Goal: Transaction & Acquisition: Book appointment/travel/reservation

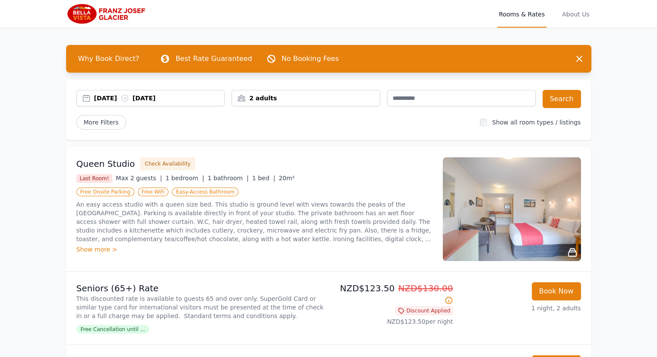
click at [86, 95] on div "[DATE] [DATE]" at bounding box center [151, 98] width 148 height 9
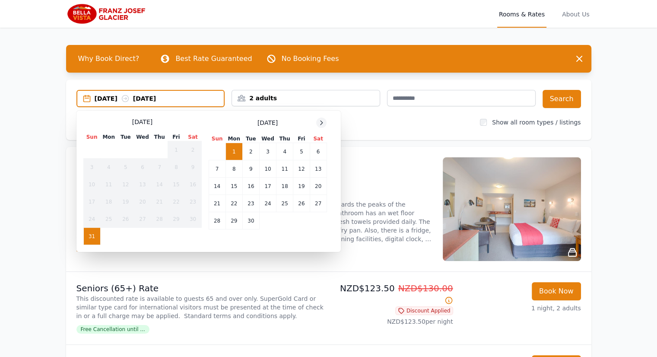
click at [320, 125] on icon at bounding box center [321, 122] width 7 height 7
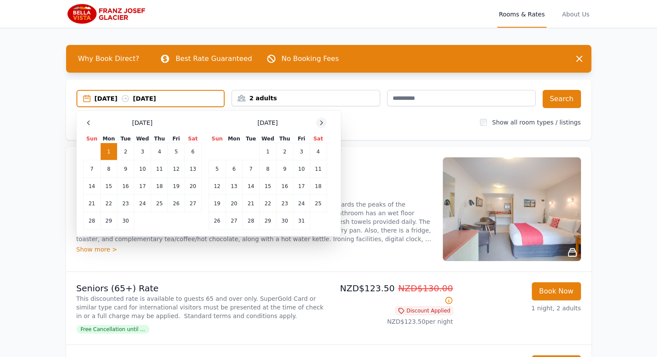
click at [320, 122] on icon at bounding box center [321, 122] width 7 height 7
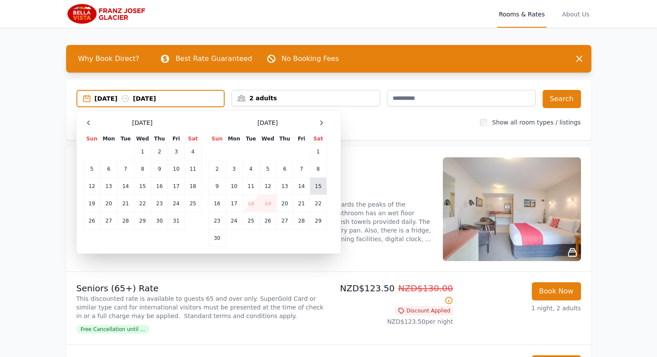
click at [320, 179] on td "15" at bounding box center [318, 186] width 17 height 17
click at [214, 201] on td "16" at bounding box center [217, 203] width 17 height 17
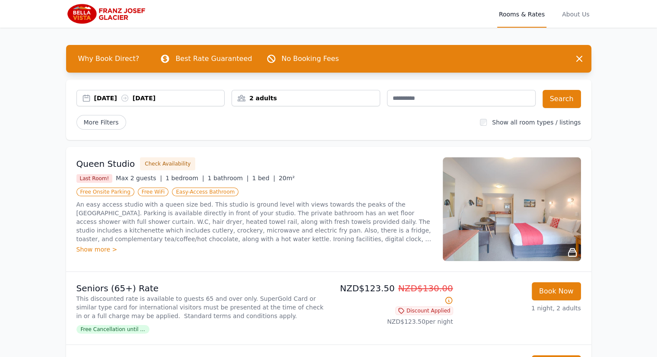
click at [128, 95] on icon at bounding box center [124, 98] width 6 height 6
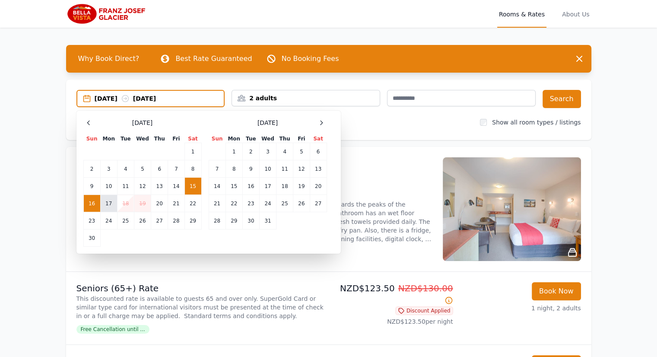
click at [106, 201] on td "17" at bounding box center [108, 203] width 17 height 17
click at [354, 127] on div "More Filters" at bounding box center [275, 122] width 397 height 15
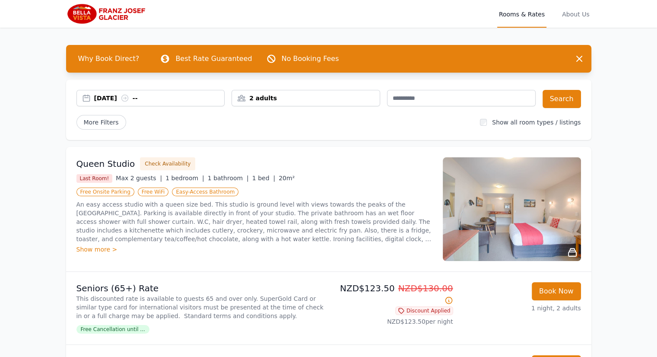
click at [83, 96] on div "[DATE] --" at bounding box center [151, 98] width 148 height 9
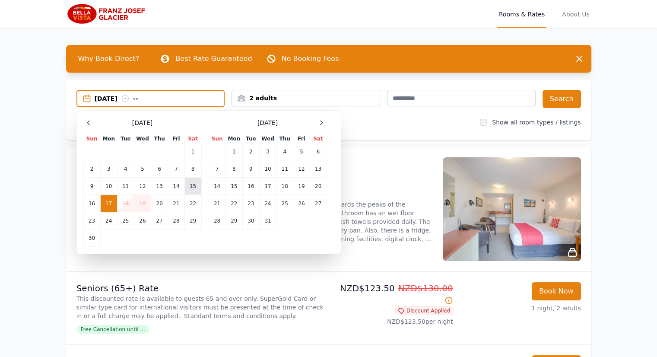
click at [194, 182] on td "15" at bounding box center [193, 186] width 17 height 17
click at [149, 97] on div "[DATE] --" at bounding box center [160, 98] width 130 height 9
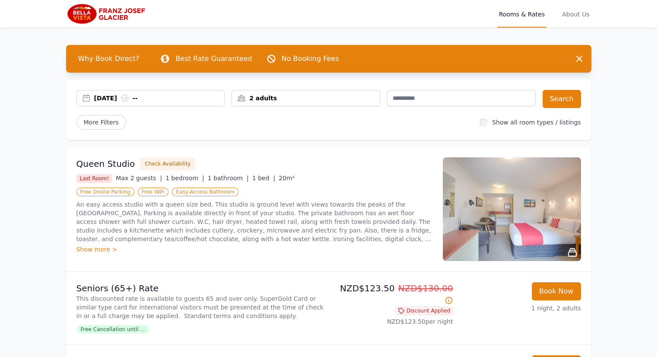
click at [148, 97] on div "[DATE] --" at bounding box center [159, 98] width 131 height 9
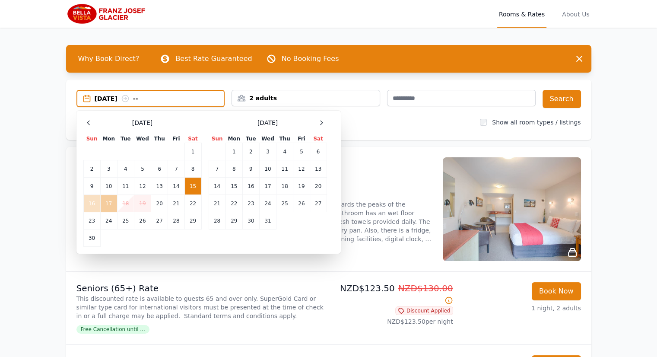
click at [108, 200] on td "17" at bounding box center [108, 203] width 17 height 17
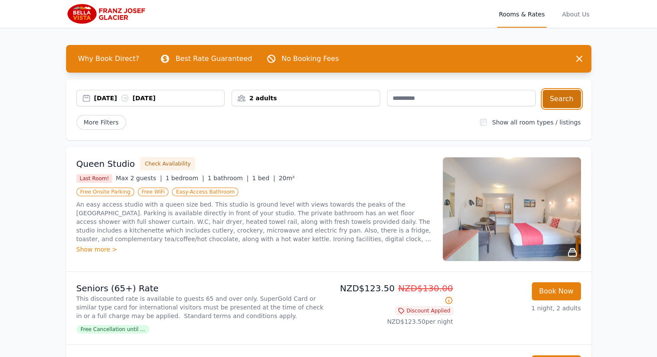
click at [565, 95] on button "Search" at bounding box center [562, 99] width 38 height 18
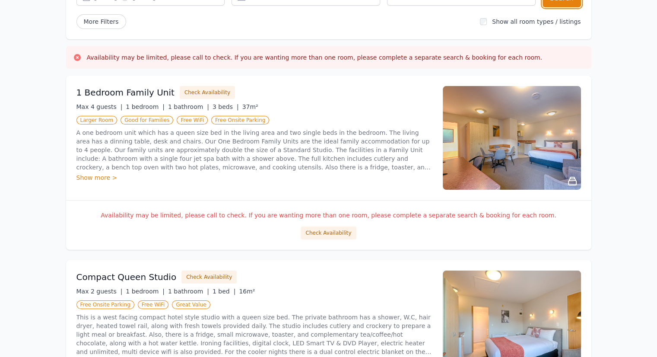
scroll to position [104, 0]
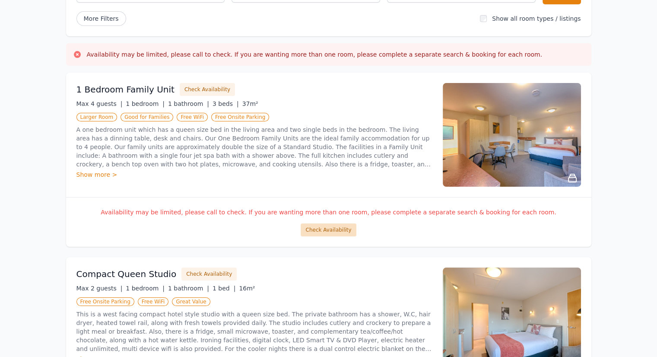
click at [325, 230] on button "Check Availability" at bounding box center [328, 229] width 55 height 13
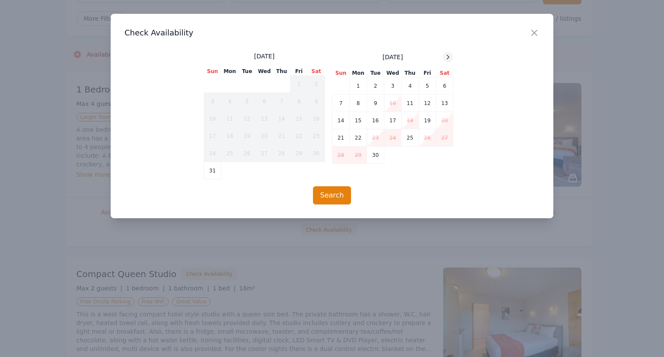
click at [451, 57] on icon at bounding box center [447, 57] width 7 height 7
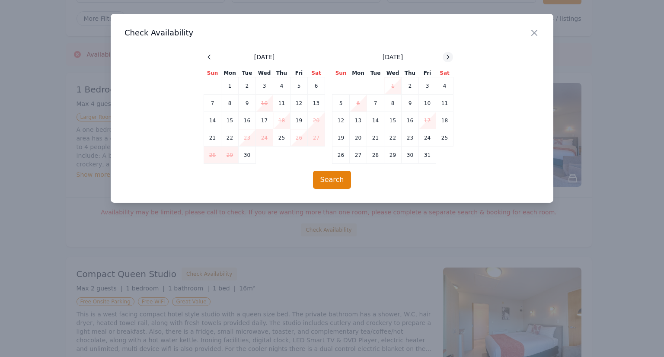
click at [451, 57] on icon at bounding box center [447, 57] width 7 height 7
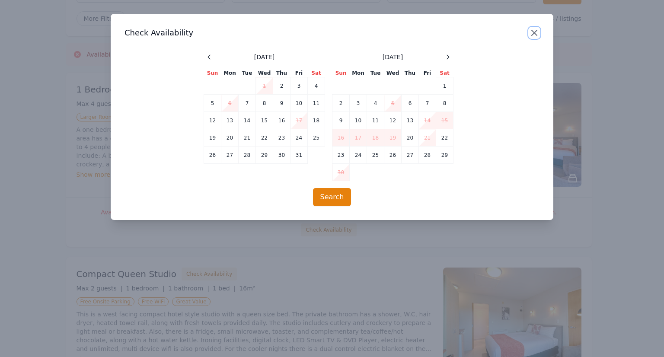
click at [531, 36] on icon "button" at bounding box center [534, 33] width 10 height 10
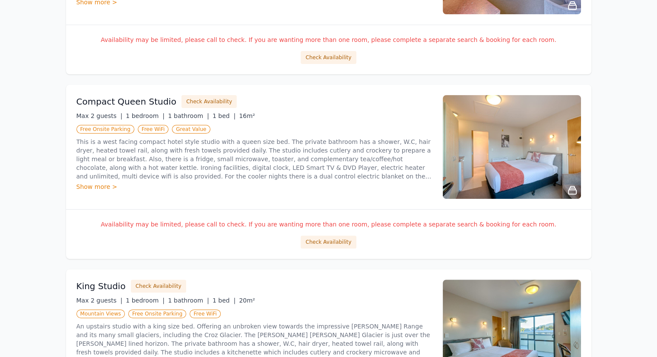
scroll to position [277, 0]
click at [200, 97] on button "Check Availability" at bounding box center [209, 101] width 55 height 13
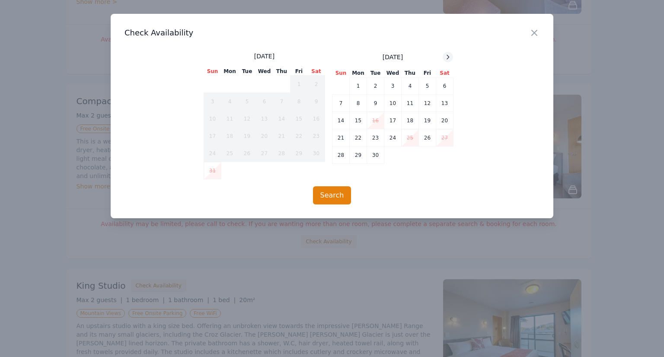
click at [447, 54] on icon at bounding box center [447, 57] width 7 height 7
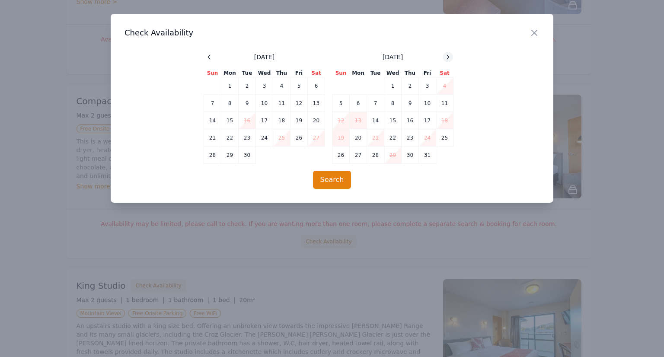
click at [447, 54] on icon at bounding box center [447, 57] width 7 height 7
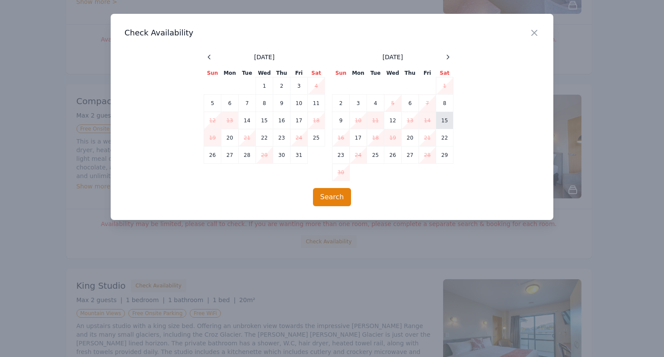
click at [442, 119] on td "15" at bounding box center [444, 120] width 17 height 17
click at [535, 30] on icon "button" at bounding box center [534, 33] width 10 height 10
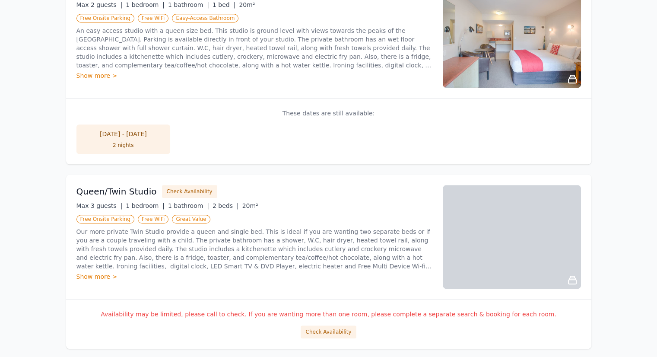
scroll to position [778, 0]
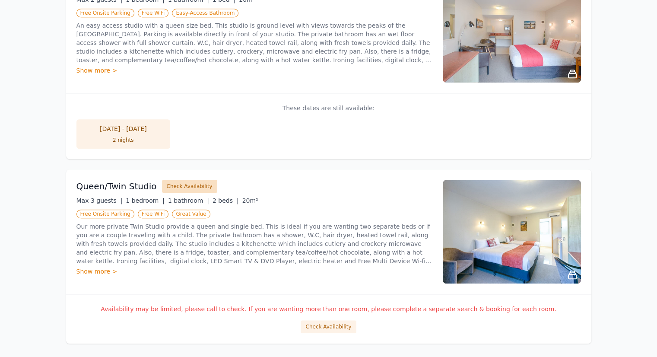
click at [192, 181] on button "Check Availability" at bounding box center [189, 186] width 55 height 13
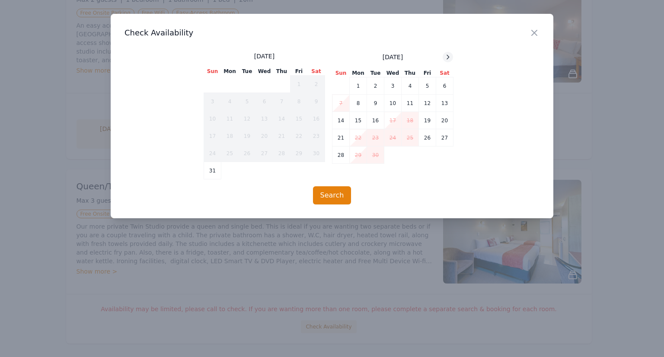
click at [450, 57] on icon at bounding box center [447, 57] width 7 height 7
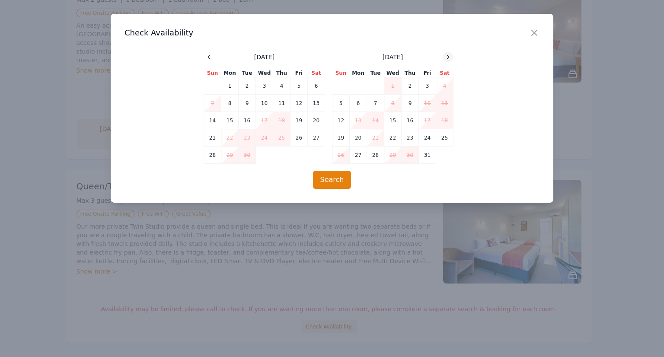
click at [450, 57] on icon at bounding box center [447, 57] width 7 height 7
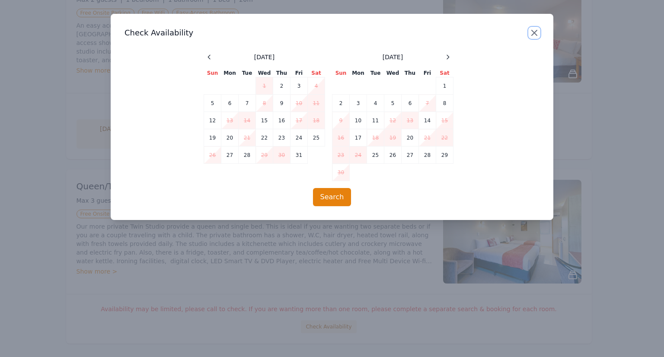
click at [535, 33] on icon "button" at bounding box center [534, 33] width 10 height 10
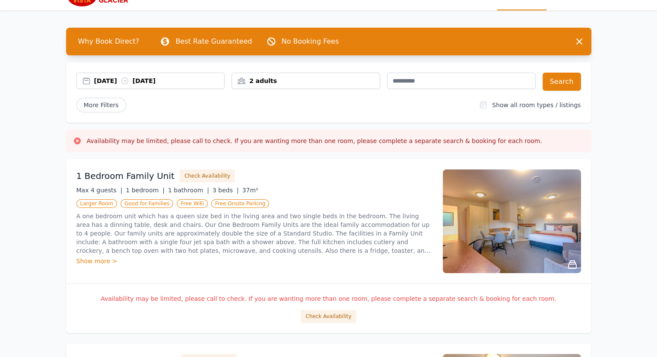
scroll to position [0, 0]
